Goal: Task Accomplishment & Management: Use online tool/utility

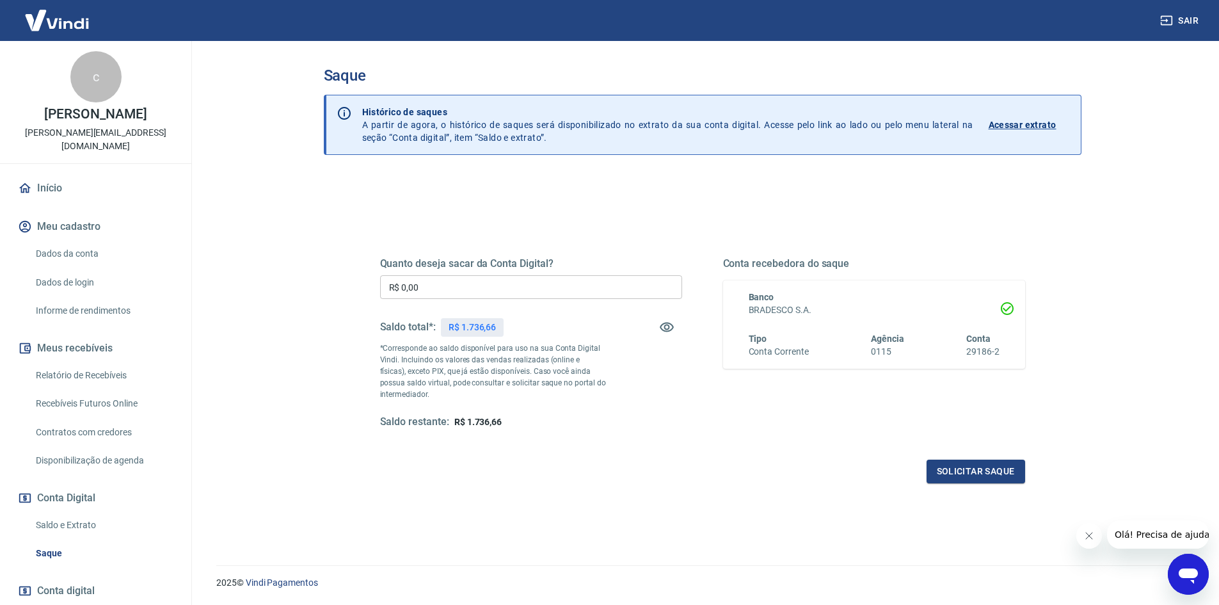
click at [430, 283] on input "R$ 0,00" at bounding box center [531, 287] width 302 height 24
drag, startPoint x: 467, startPoint y: 273, endPoint x: 425, endPoint y: 281, distance: 42.9
click at [426, 281] on div "Quanto deseja sacar da Conta Digital? R$ 1.736,66 ​ Saldo total*: R$ 1.736,66 *…" at bounding box center [531, 342] width 302 height 171
drag, startPoint x: 415, startPoint y: 283, endPoint x: 514, endPoint y: 274, distance: 99.6
click at [514, 275] on input "R$ 1.736,66" at bounding box center [531, 287] width 302 height 24
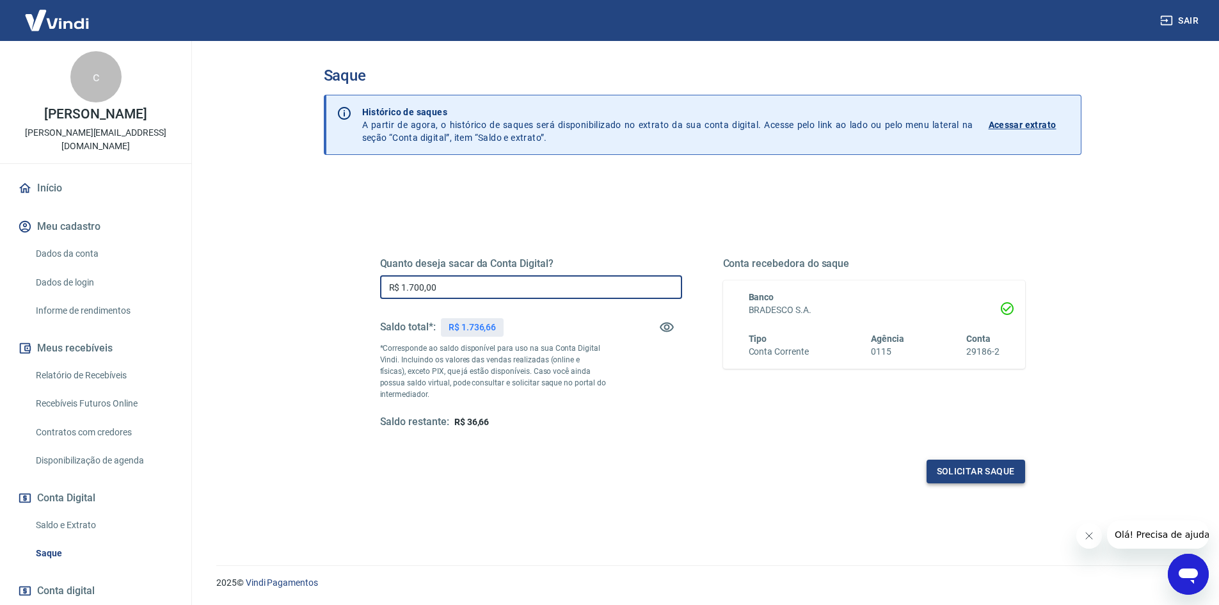
type input "R$ 1.700,00"
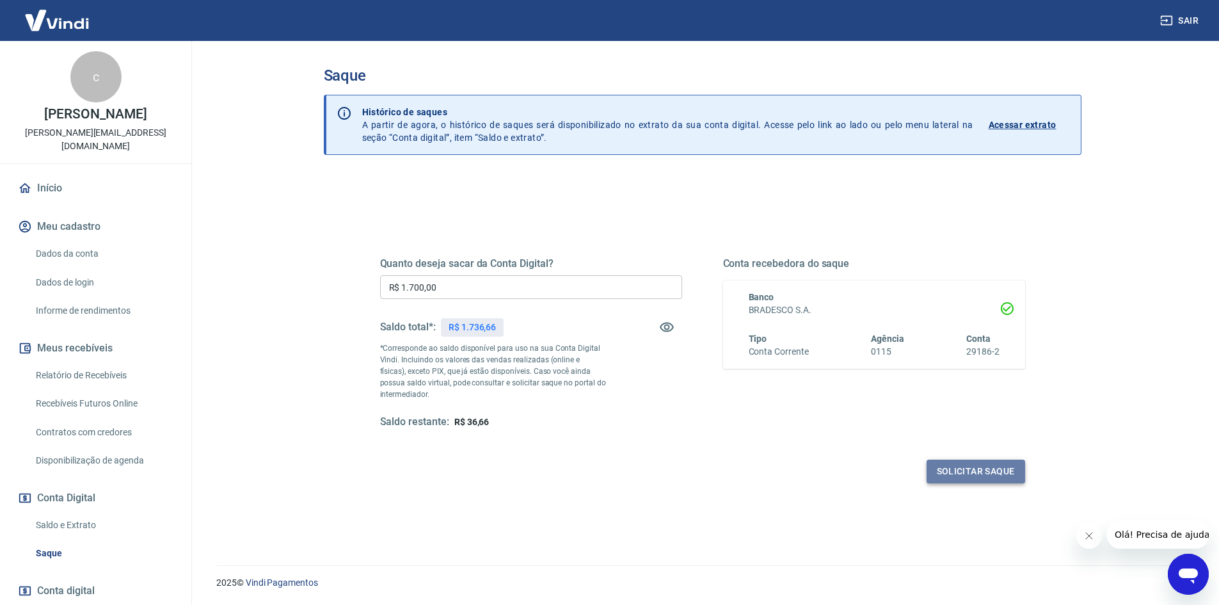
click at [945, 470] on button "Solicitar saque" at bounding box center [975, 471] width 99 height 24
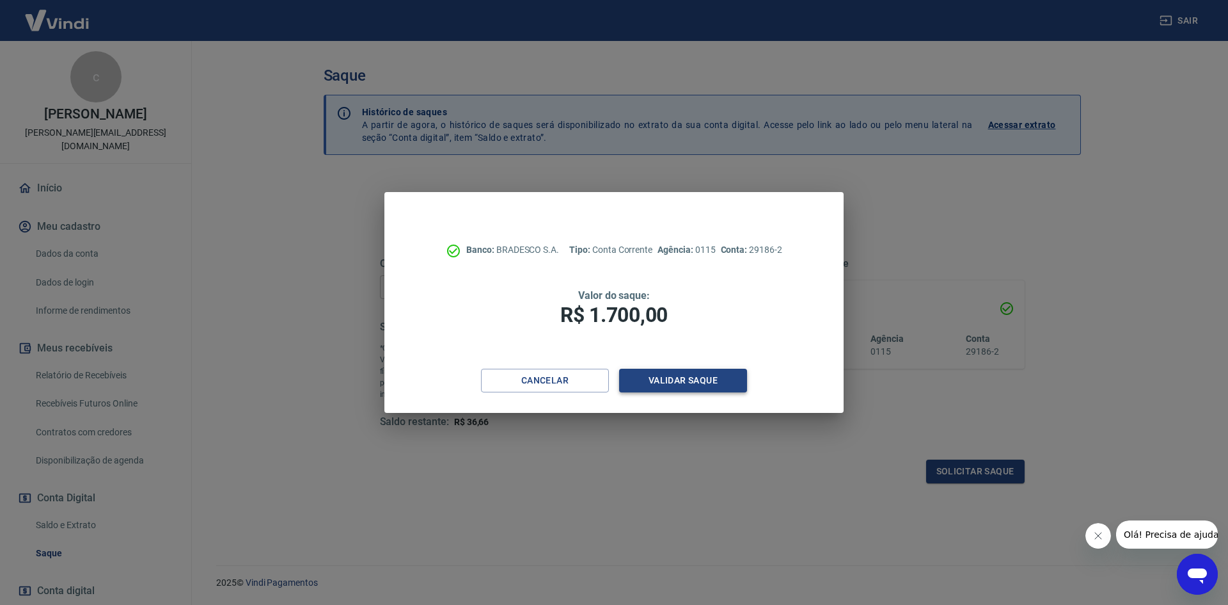
click at [672, 386] on button "Validar saque" at bounding box center [683, 380] width 128 height 24
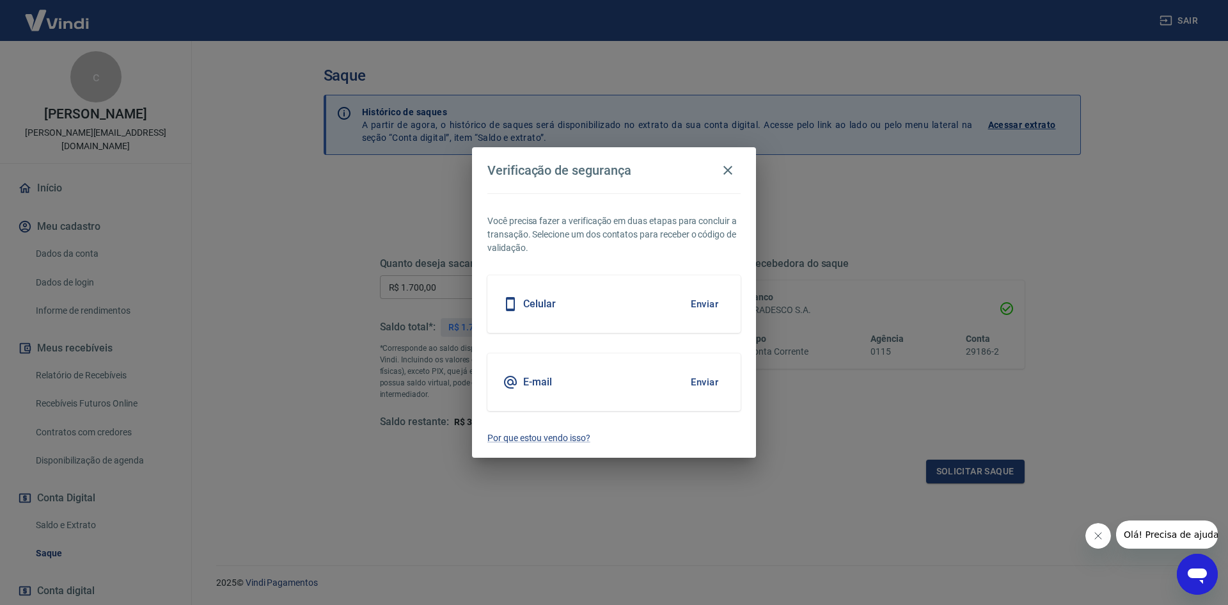
click at [541, 299] on h5 "Celular" at bounding box center [539, 303] width 33 height 13
click at [704, 302] on button "Enviar" at bounding box center [705, 303] width 42 height 27
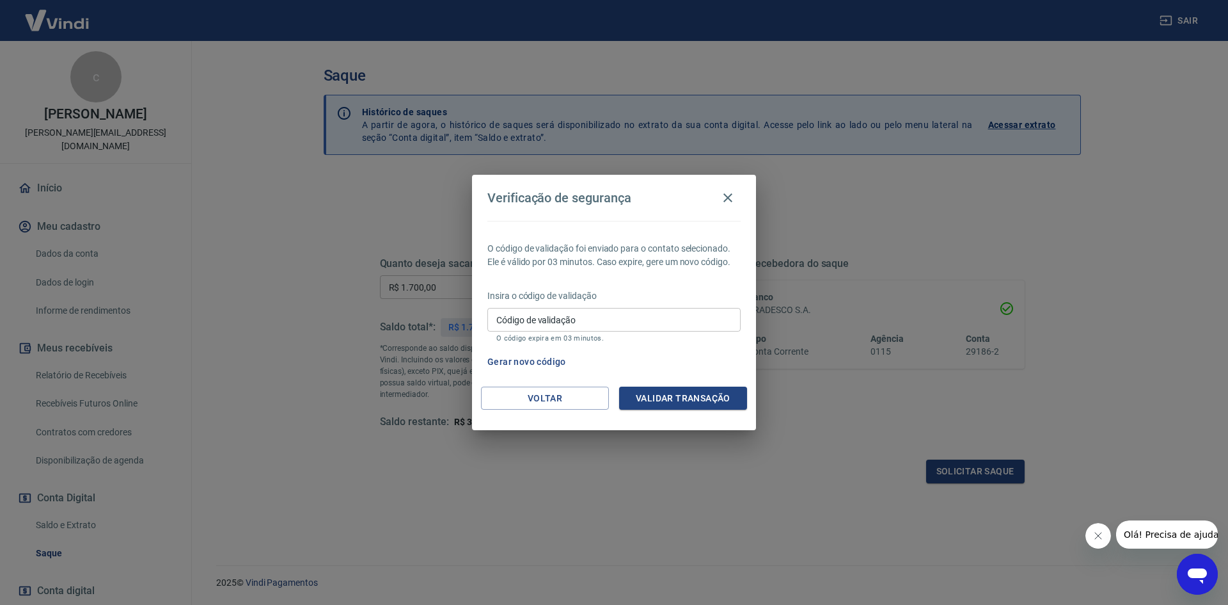
click at [505, 362] on button "Gerar novo código" at bounding box center [526, 362] width 89 height 24
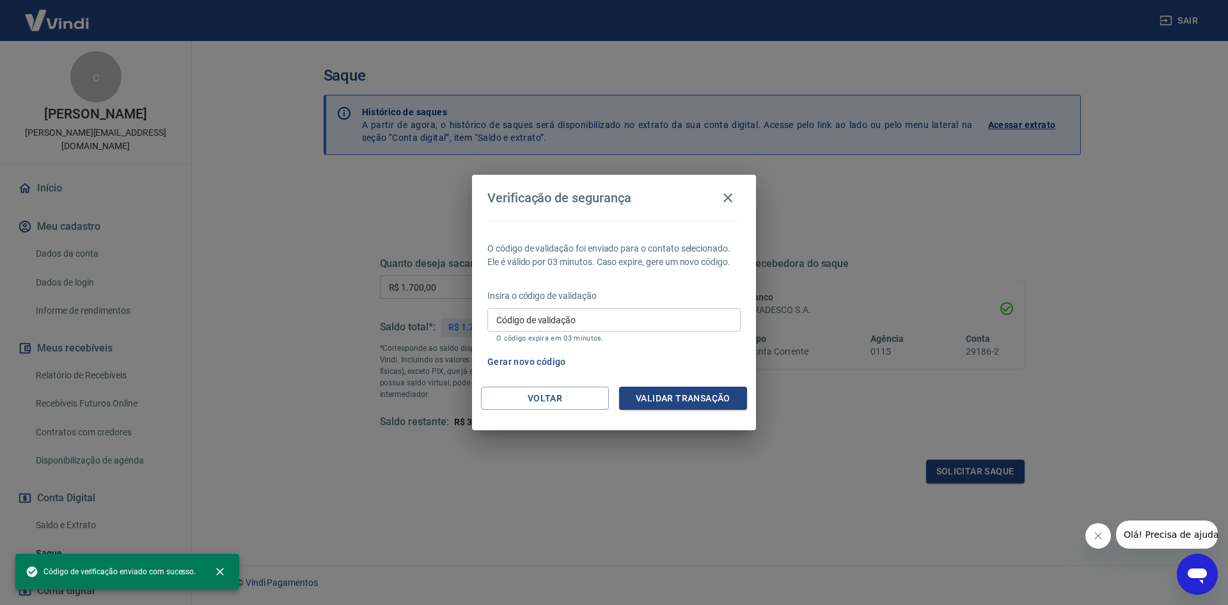
click at [612, 315] on input "Código de validação" at bounding box center [613, 320] width 253 height 24
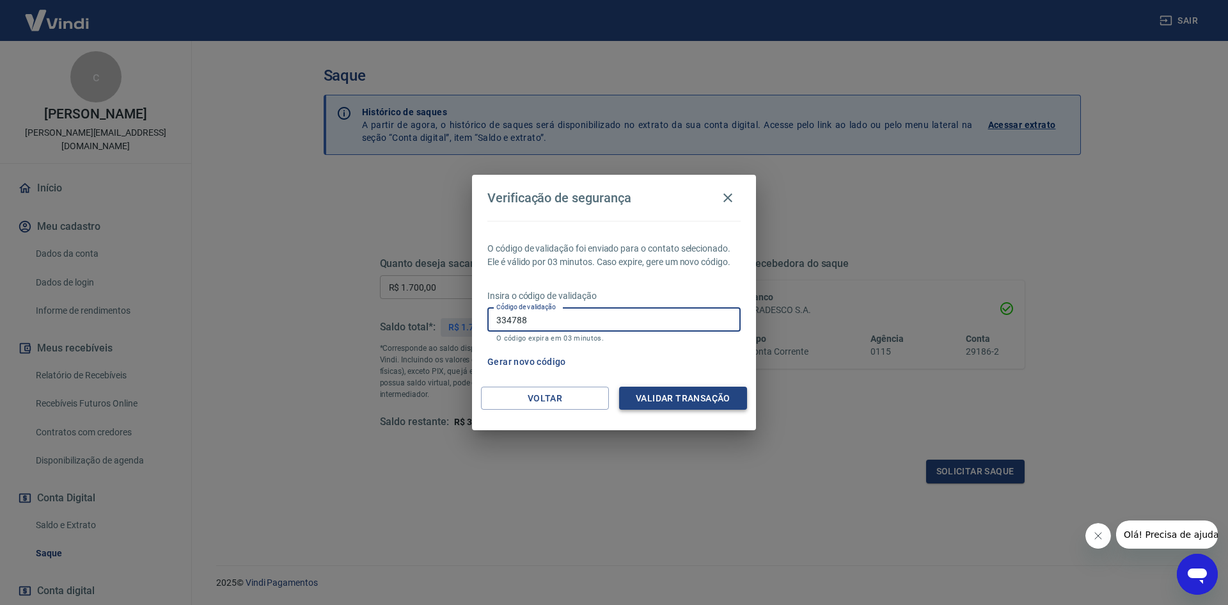
type input "334788"
click at [716, 398] on button "Validar transação" at bounding box center [683, 398] width 128 height 24
